Goal: Task Accomplishment & Management: Manage account settings

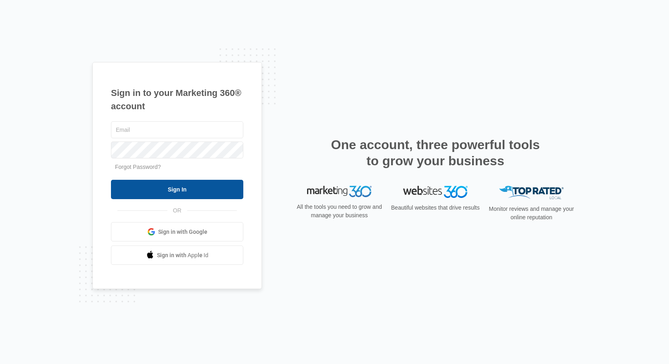
type input "mia.mcqueen@madwire.com"
click at [203, 186] on input "Sign In" at bounding box center [177, 189] width 132 height 19
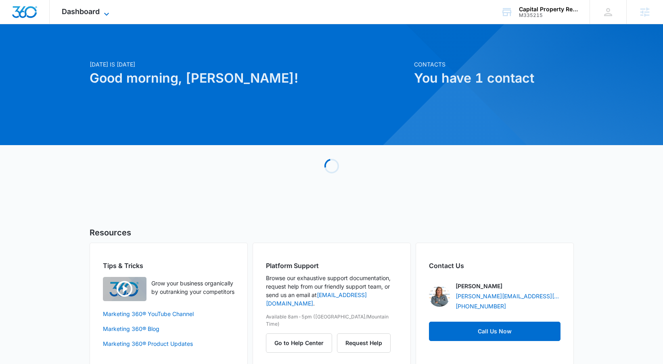
click at [87, 9] on span "Dashboard" at bounding box center [81, 11] width 38 height 8
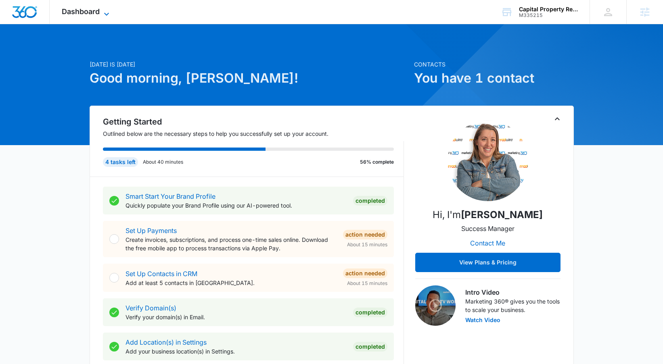
click at [106, 9] on icon at bounding box center [107, 14] width 10 height 10
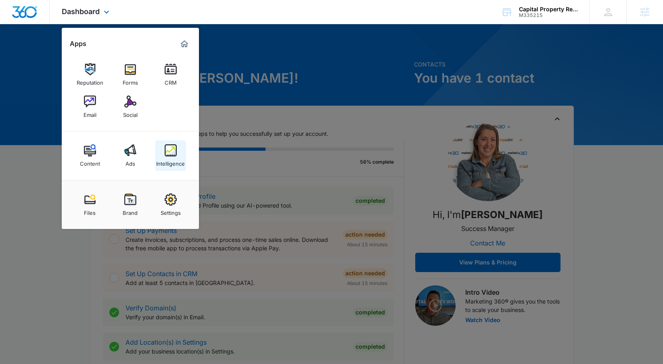
click at [182, 155] on link "Intelligence" at bounding box center [170, 155] width 31 height 31
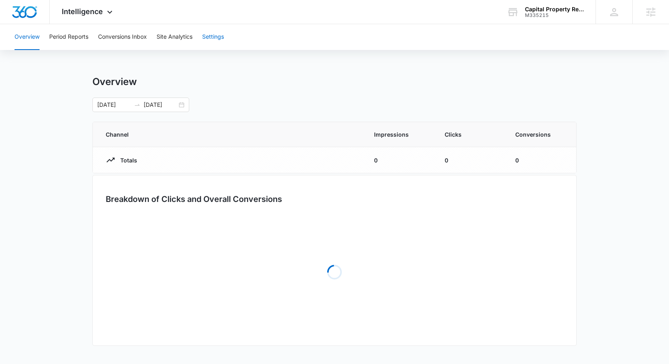
click at [208, 39] on button "Settings" at bounding box center [213, 37] width 22 height 26
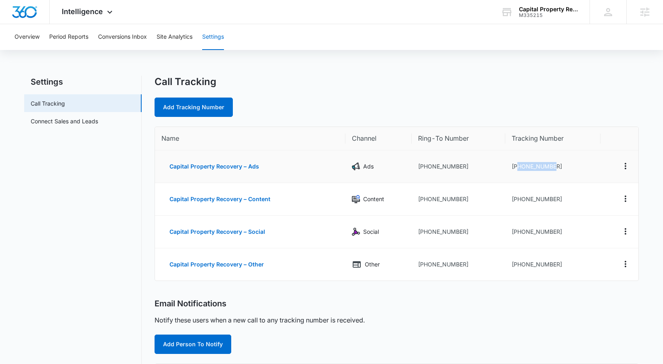
drag, startPoint x: 518, startPoint y: 163, endPoint x: 555, endPoint y: 165, distance: 37.5
click at [555, 165] on td "+14432011641" at bounding box center [552, 167] width 95 height 33
copy td "4432011641"
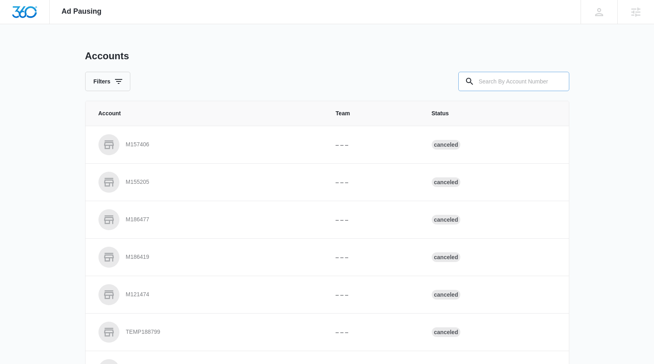
click at [478, 91] on input "text" at bounding box center [513, 81] width 111 height 19
paste input "M335215"
type input "M335215"
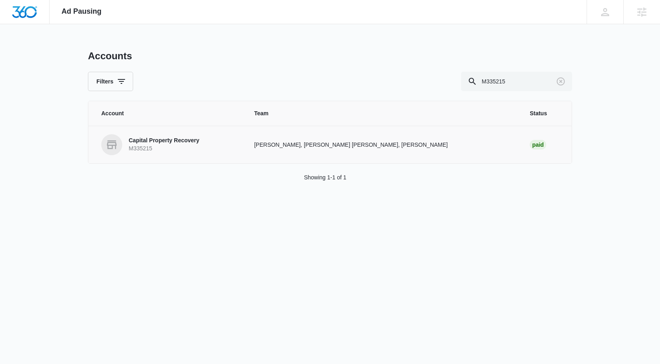
click at [168, 144] on p "Capital Property Recovery" at bounding box center [164, 141] width 71 height 8
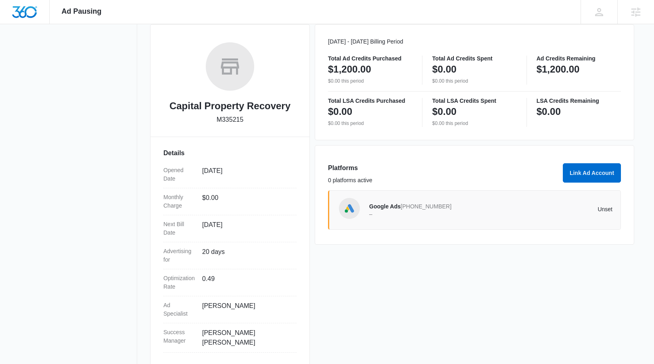
scroll to position [121, 0]
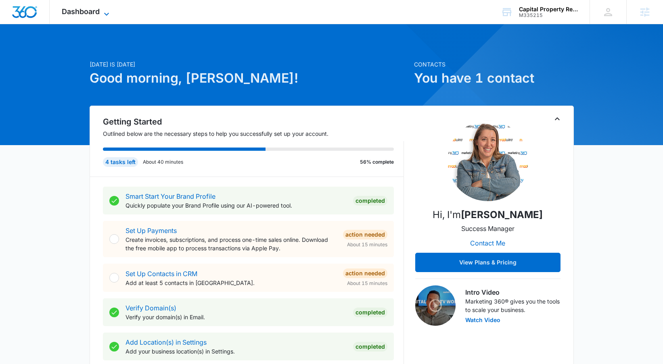
click at [84, 15] on span "Dashboard" at bounding box center [81, 11] width 38 height 8
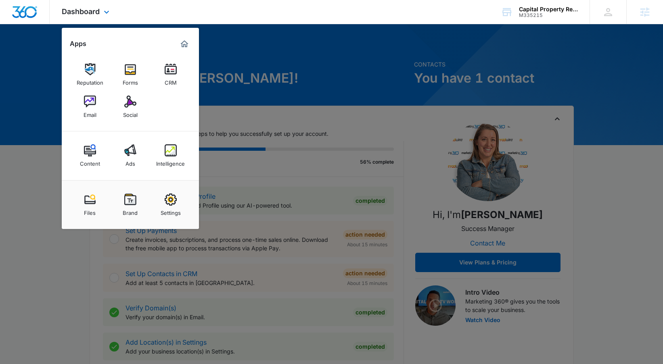
click at [138, 189] on div "Files Brand Settings" at bounding box center [130, 204] width 137 height 49
click at [136, 197] on link "Brand" at bounding box center [130, 205] width 31 height 31
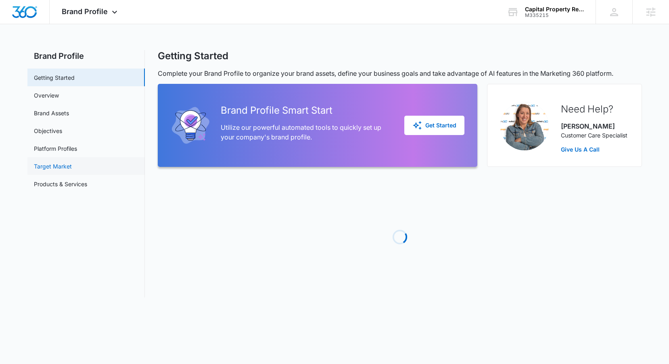
click at [72, 164] on link "Target Market" at bounding box center [53, 166] width 38 height 8
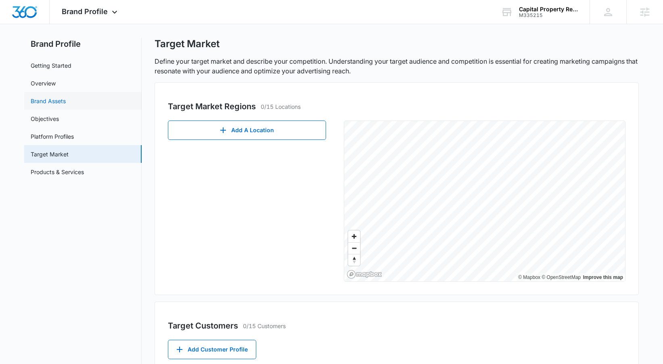
scroll to position [10, 0]
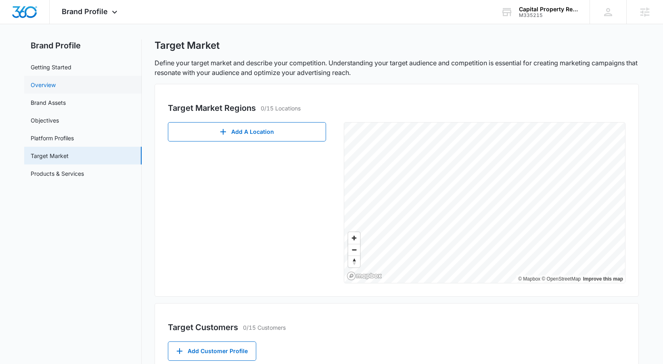
click at [56, 81] on link "Overview" at bounding box center [43, 85] width 25 height 8
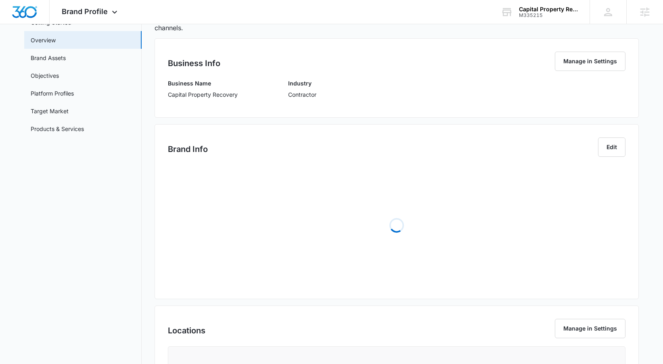
scroll to position [90, 0]
